Goal: Information Seeking & Learning: Learn about a topic

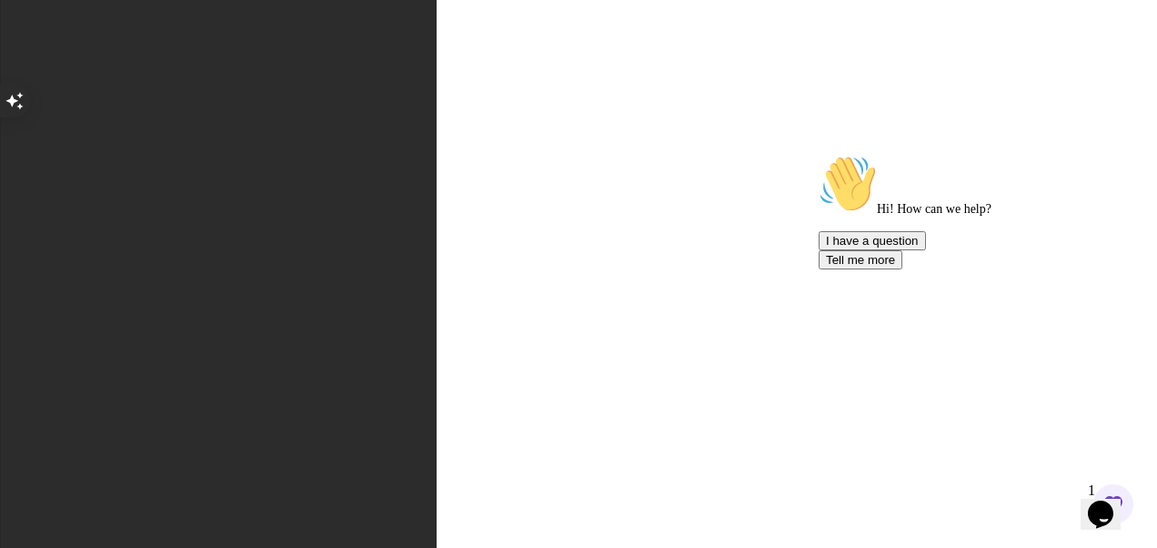
click at [692, 279] on html "9 Points [PERSON_NAME] Student Home My Courses 1 My Builds Roadmaps 7 Bootcamp …" at bounding box center [578, 547] width 1157 height 1095
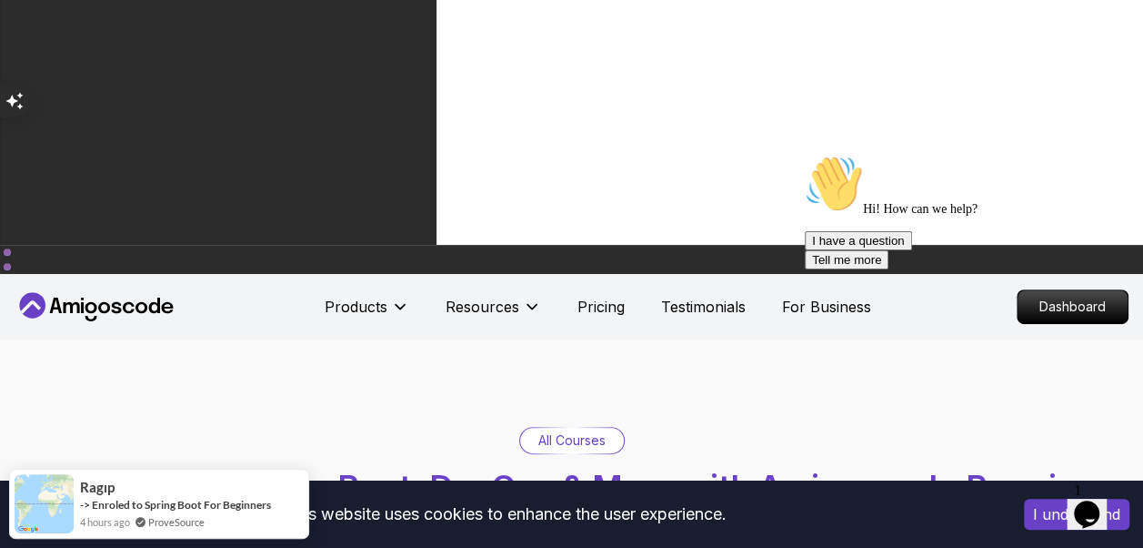
scroll to position [509, 0]
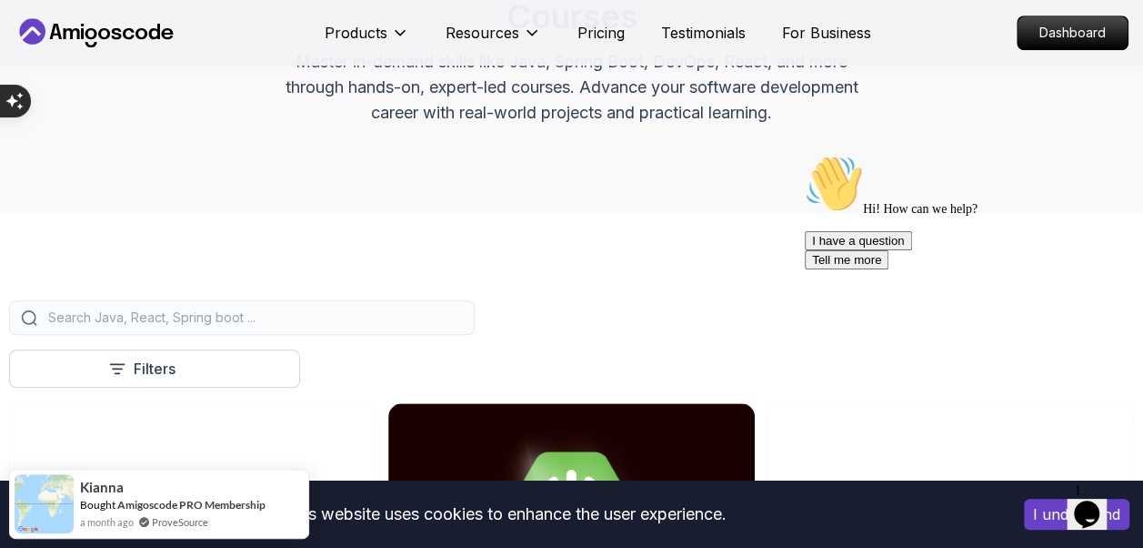
scroll to position [837, 0]
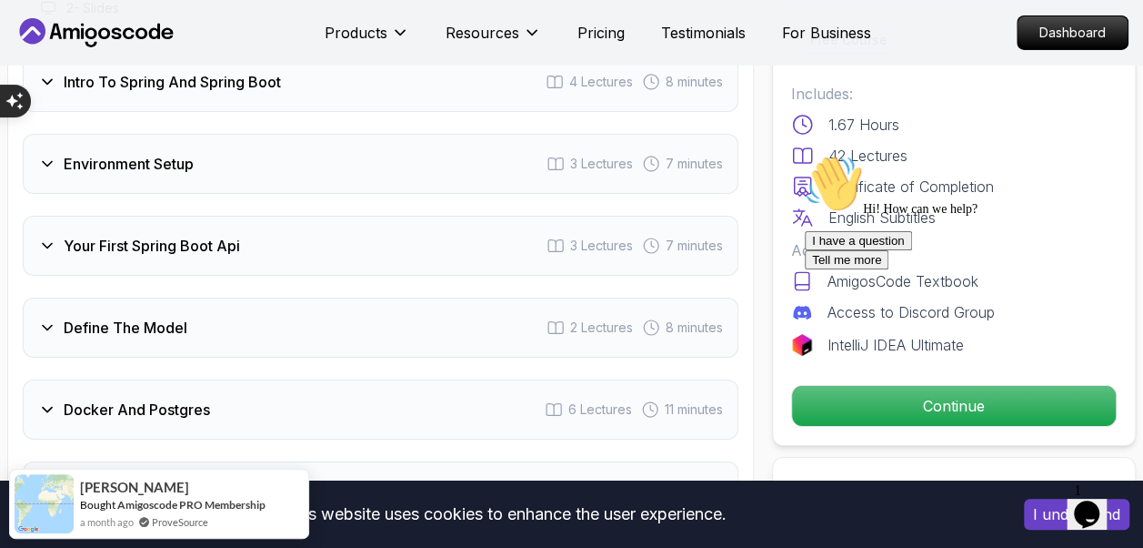
scroll to position [3180, 0]
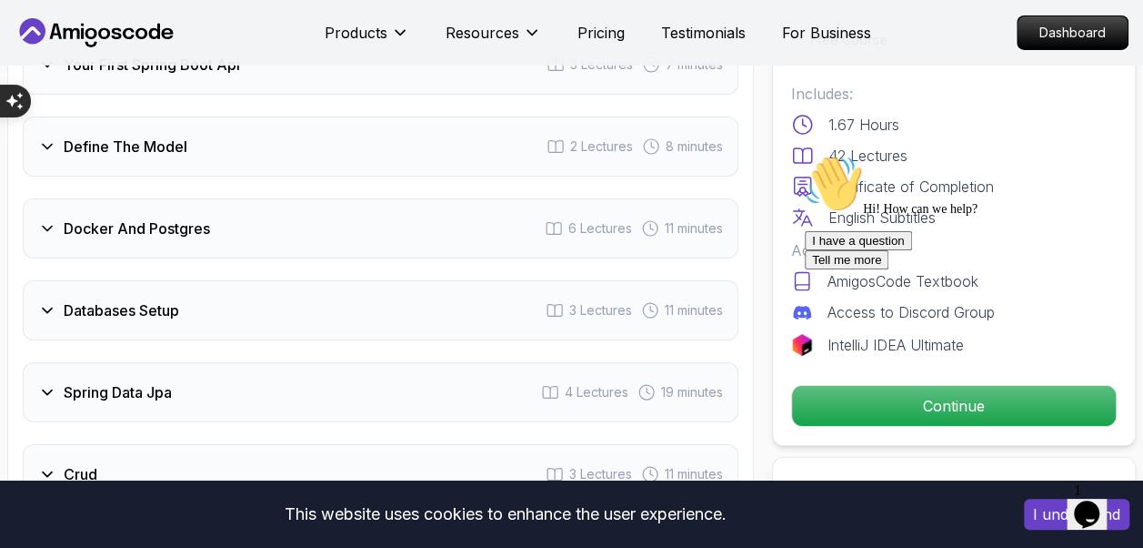
scroll to position [3231, 0]
